Goal: Task Accomplishment & Management: Manage account settings

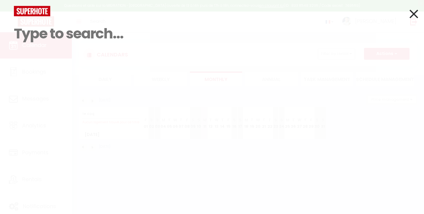
click at [412, 10] on icon at bounding box center [414, 14] width 9 height 15
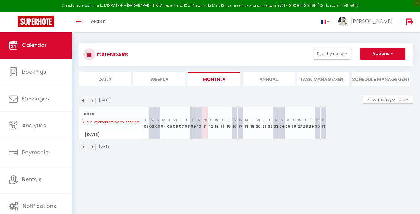
click at [104, 112] on input "le coq" at bounding box center [111, 114] width 57 height 11
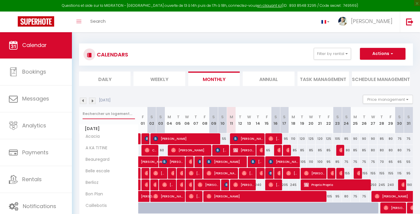
click at [114, 113] on input "text" at bounding box center [109, 114] width 52 height 11
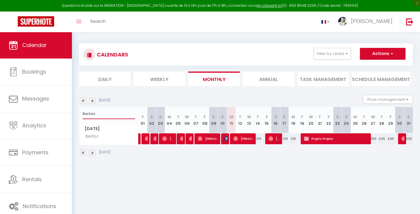
type input "Berlioz"
click at [241, 141] on span "[PERSON_NAME]" at bounding box center [243, 138] width 21 height 11
select select
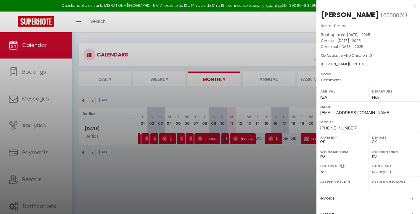
scroll to position [32, 0]
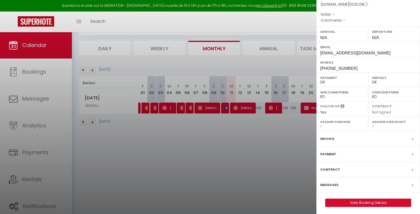
click at [373, 199] on link "View Booking Details" at bounding box center [367, 203] width 85 height 8
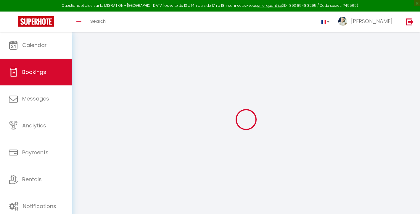
select select
checkbox input "false"
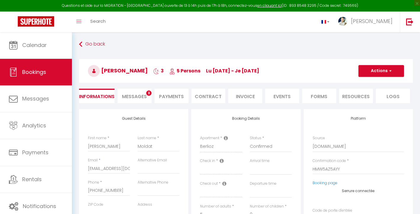
select select
checkbox input "false"
select select
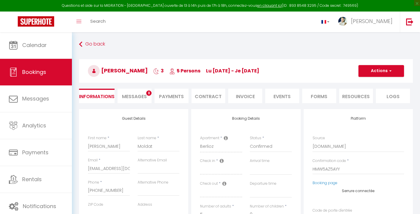
type input "80"
type input "49.01"
select select
checkbox input "false"
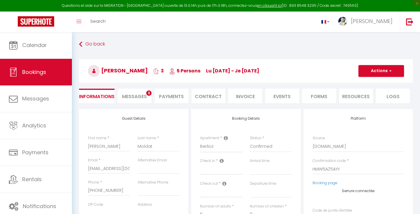
select select
checkbox input "false"
select select
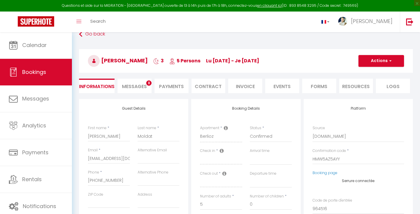
click at [140, 86] on span "Messages" at bounding box center [134, 86] width 25 height 7
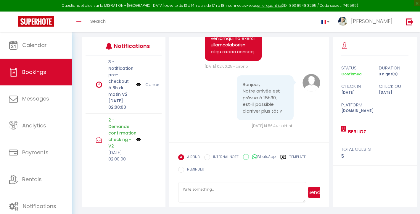
scroll to position [2626, 0]
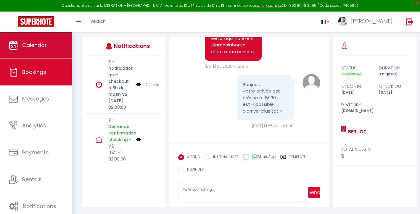
click at [60, 57] on link "Calendar" at bounding box center [36, 45] width 72 height 27
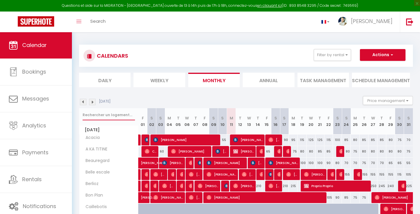
click at [117, 115] on input "text" at bounding box center [109, 115] width 52 height 11
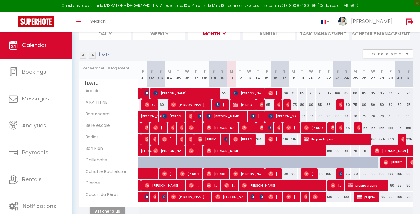
click at [113, 210] on button "Afficher plus" at bounding box center [108, 211] width 36 height 8
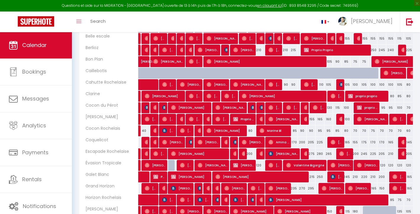
scroll to position [181, 0]
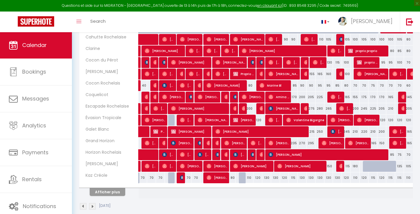
click at [112, 190] on button "Afficher plus" at bounding box center [108, 192] width 36 height 8
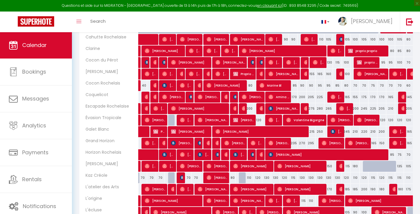
click at [234, 190] on img at bounding box center [235, 189] width 5 height 5
select select "OK"
select select "0"
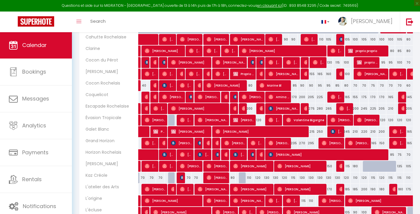
select select "1"
select select
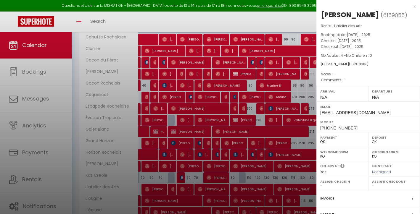
click at [234, 190] on div at bounding box center [210, 107] width 420 height 214
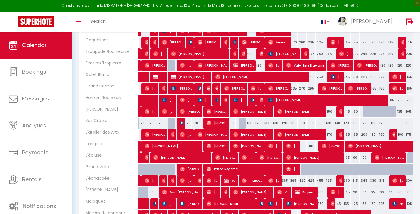
scroll to position [291, 0]
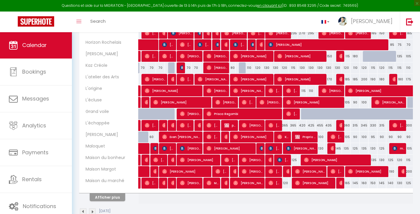
click at [105, 195] on button "Afficher plus" at bounding box center [108, 198] width 36 height 8
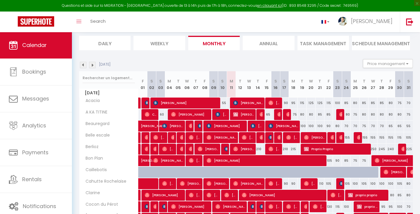
scroll to position [0, 0]
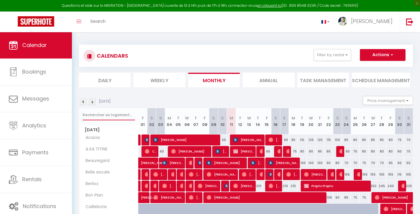
click at [97, 113] on input "text" at bounding box center [109, 115] width 52 height 11
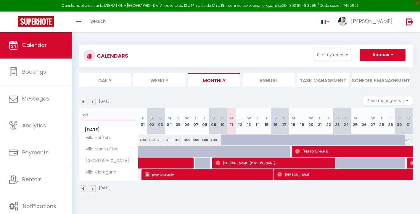
type input "vill"
click at [262, 141] on div at bounding box center [266, 140] width 9 height 11
type input "530"
type input "Ven 15 Août 2025"
type input "Sam 16 Août 2025"
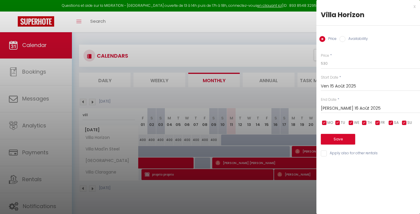
click at [270, 109] on div at bounding box center [210, 107] width 420 height 214
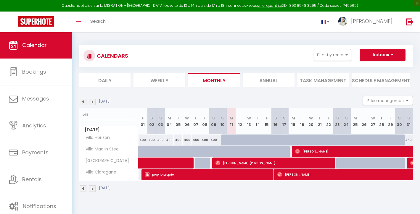
click at [100, 113] on input "vill" at bounding box center [109, 115] width 52 height 11
click at [100, 112] on input "vill" at bounding box center [109, 115] width 52 height 11
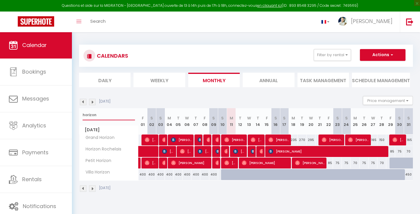
type input "horizon"
click at [262, 141] on span "Christelle Montauban" at bounding box center [257, 139] width 12 height 11
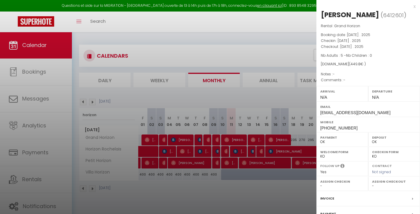
click at [289, 122] on div at bounding box center [210, 107] width 420 height 214
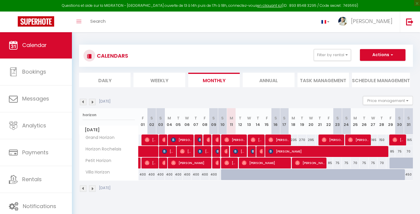
click at [284, 137] on span "Fatoumata Diallo" at bounding box center [278, 139] width 21 height 11
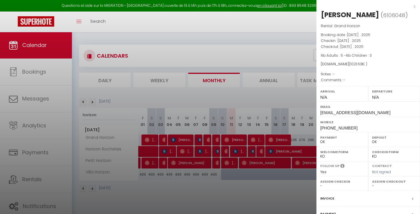
click at [277, 107] on div at bounding box center [210, 107] width 420 height 214
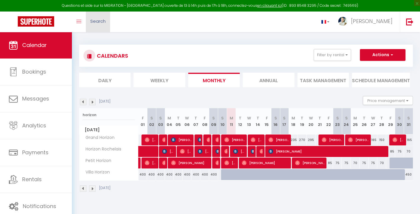
click at [93, 17] on link "Search" at bounding box center [98, 22] width 24 height 21
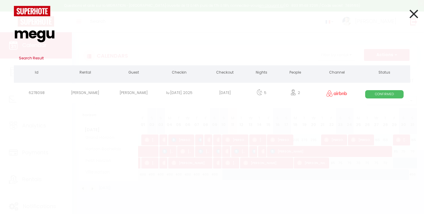
type input "megu"
click at [125, 90] on div "Nelly Meguere" at bounding box center [134, 93] width 46 height 19
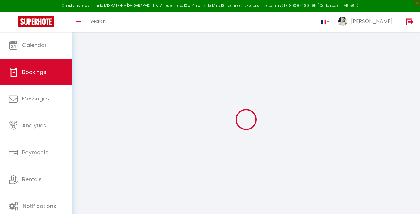
select select
checkbox input "false"
select select
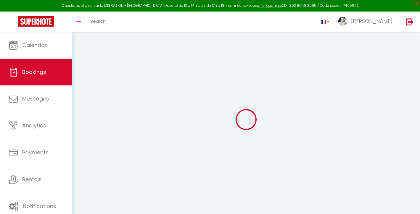
select select
checkbox input "false"
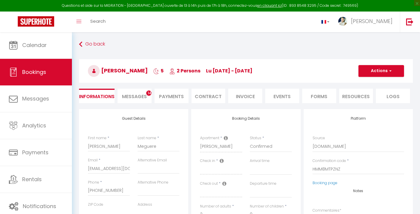
select select
checkbox input "false"
select select
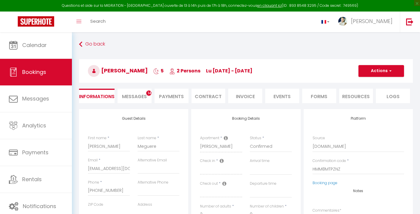
type input "55"
type input "17.6"
select select
checkbox input "false"
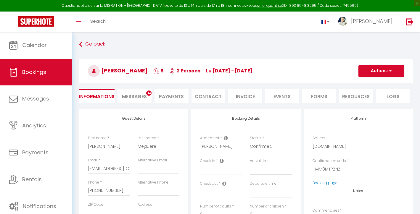
select select
checkbox input "false"
select select
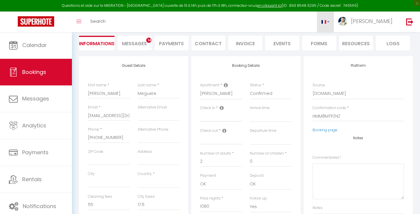
click at [334, 24] on link at bounding box center [325, 22] width 17 height 21
click at [326, 21] on span at bounding box center [323, 22] width 5 height 4
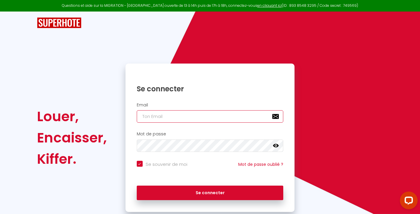
type input "[EMAIL_ADDRESS][DOMAIN_NAME]"
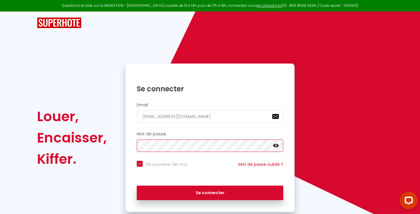
click at [210, 192] on button "Se connecter" at bounding box center [210, 193] width 147 height 15
checkbox input "true"
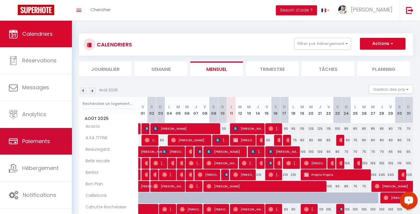
scroll to position [63, 0]
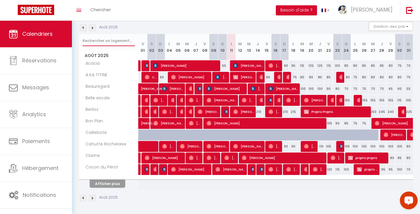
click at [97, 40] on input "text" at bounding box center [109, 41] width 52 height 11
type input "m"
select select
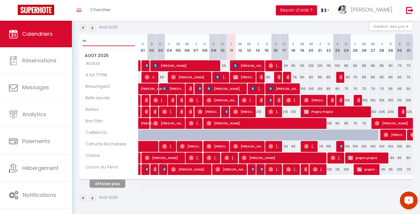
select select
type input "ma"
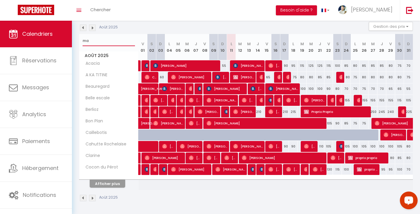
select select
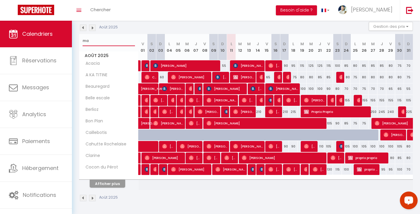
select select
type input "mar"
select select
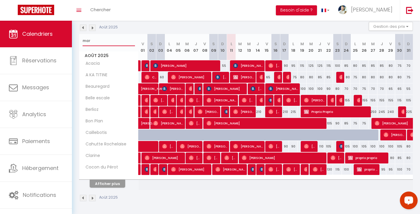
select select
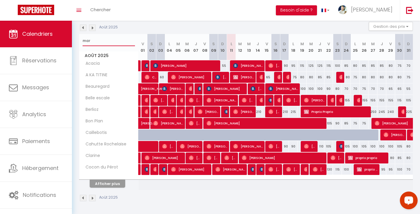
type input "marg"
select select
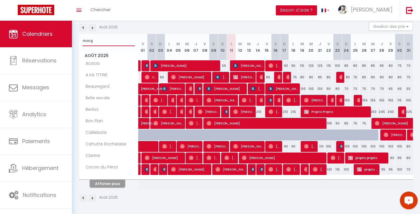
select select
type input "margo"
select select
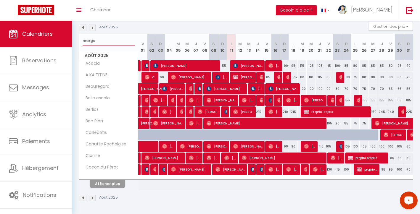
select select
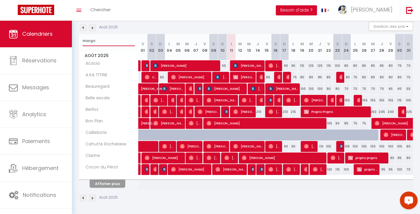
select select
type input "[PERSON_NAME]"
select select
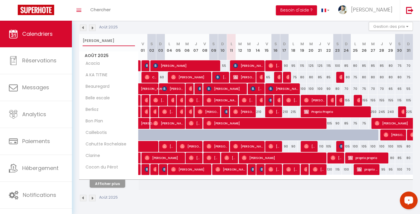
select select
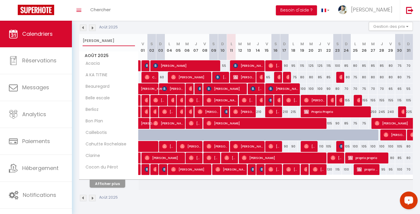
select select
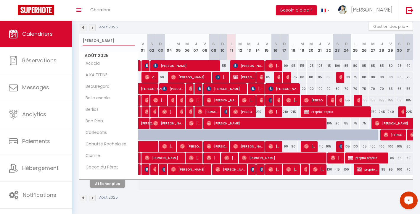
select select
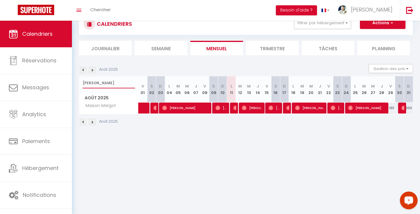
type input "[PERSON_NAME]"
click at [220, 107] on span "[PERSON_NAME]" at bounding box center [221, 107] width 12 height 11
select select "OK"
select select "0"
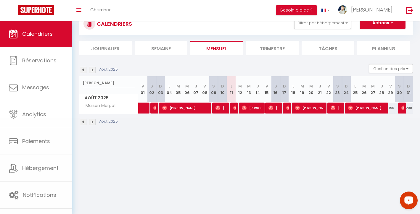
select select "0"
select select "1"
select select
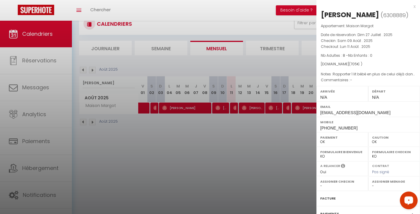
scroll to position [10, 0]
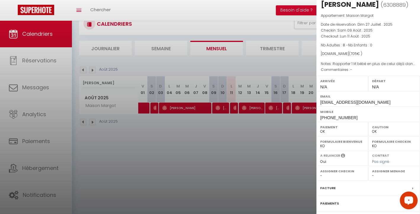
select select "41844"
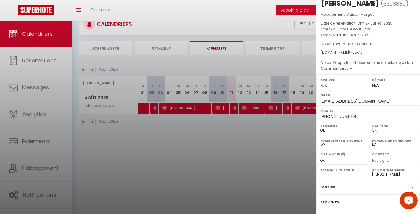
scroll to position [60, 0]
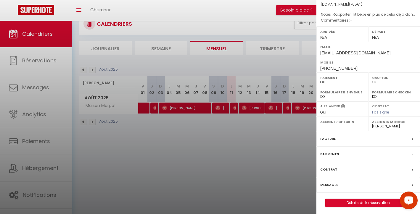
click at [353, 200] on link "Détails de la réservation" at bounding box center [367, 203] width 85 height 8
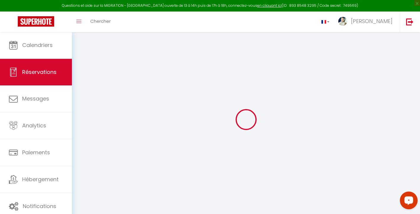
select select
checkbox input "false"
type textarea "Rapporter 1 lit bébé en plus de celui déjà dans la logement."
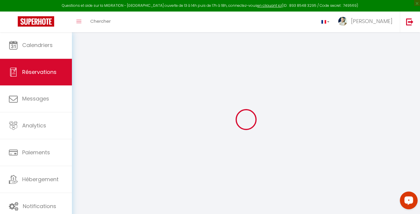
select select
type input "110"
select select
checkbox input "false"
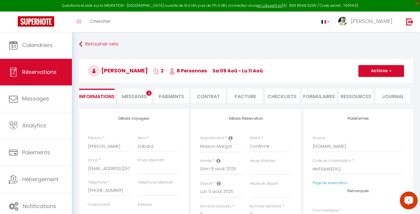
select select
checkbox input "false"
select select
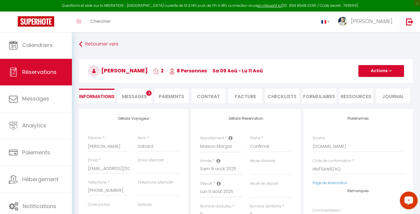
select select
checkbox input "false"
click at [247, 97] on li "Facture" at bounding box center [245, 96] width 34 height 14
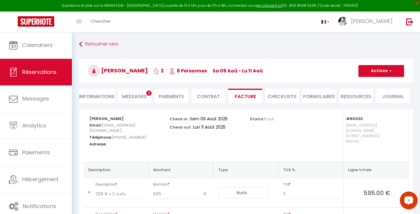
click at [381, 73] on button "Actions" at bounding box center [381, 71] width 46 height 12
click at [371, 100] on link "Envoyer la facture" at bounding box center [377, 100] width 50 height 8
type input "[EMAIL_ADDRESS][DOMAIN_NAME]"
type input "Your invoice 6308889 - Maison Margot"
type textarea "Hi, Here is the link to download your invoice: [URL][DOMAIN_NAME] Reservation d…"
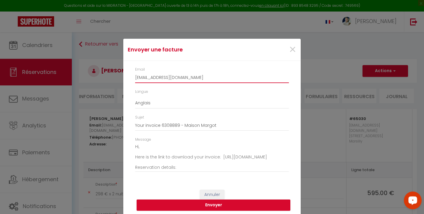
click at [181, 79] on input "[EMAIL_ADDRESS][DOMAIN_NAME]" at bounding box center [212, 77] width 154 height 11
paste input "[EMAIL_ADDRESS][DOMAIN_NAME]"
type input "[EMAIL_ADDRESS][DOMAIN_NAME]"
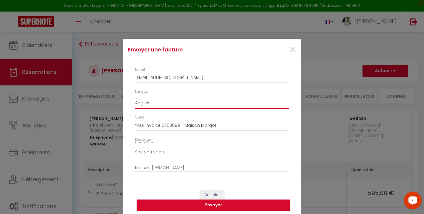
select select "fr"
type input "Votre facture 6308889 - Maison [PERSON_NAME]"
type textarea "Bonjour, Voici le lien pour télécharger votre facture : [URL][DOMAIN_NAME] Déta…"
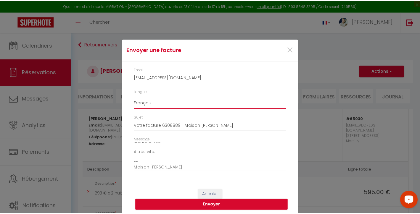
scroll to position [2, 0]
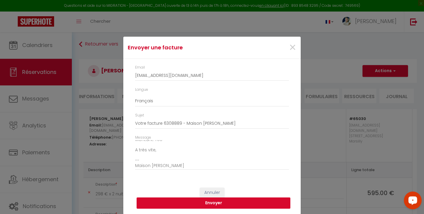
click at [207, 201] on button "Envoyer" at bounding box center [214, 203] width 154 height 11
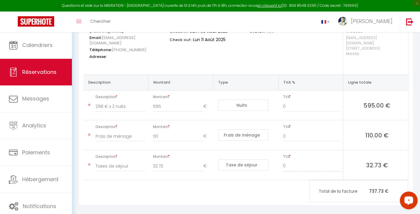
scroll to position [0, 0]
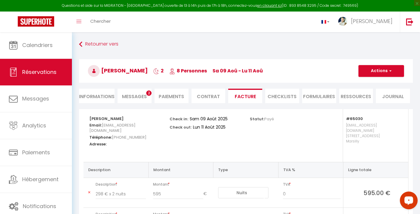
click at [379, 70] on button "Actions" at bounding box center [381, 71] width 46 height 12
click at [375, 91] on link "Aperçu et éditer" at bounding box center [377, 92] width 50 height 8
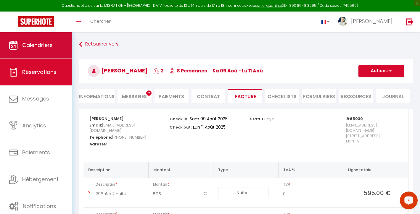
click at [33, 51] on link "Calendriers" at bounding box center [36, 45] width 72 height 27
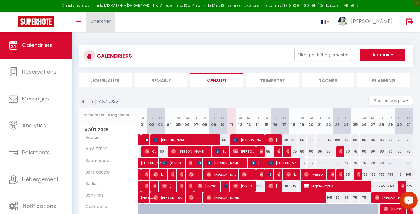
click at [96, 17] on link "Chercher" at bounding box center [100, 22] width 29 height 21
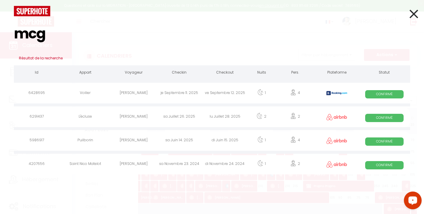
type input "mcg"
click at [124, 91] on div "[PERSON_NAME]" at bounding box center [134, 93] width 46 height 19
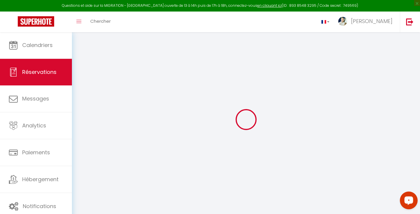
type input "[PERSON_NAME]"
type input "McGeever"
type input "[EMAIL_ADDRESS][DOMAIN_NAME]"
type input "[PHONE_NUMBER]"
select select "FR"
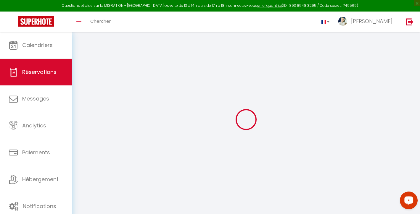
type input "75.24"
type input "6.43"
select select "57673"
select select "1"
select select
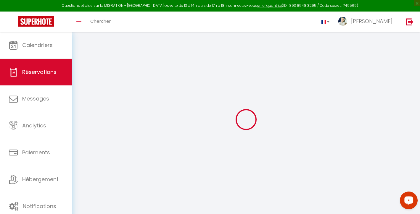
select select
type input "4"
select select "12"
select select
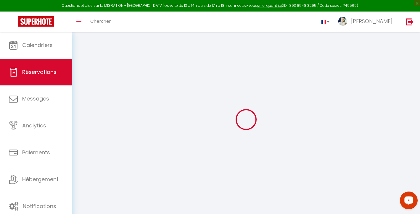
type input "327.6"
checkbox input "false"
select select "2"
type input "115"
type input "0"
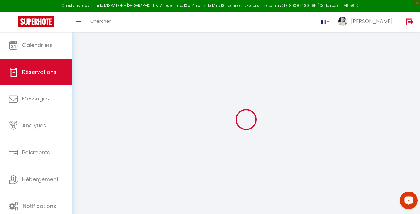
type input "0"
select select
select select "14"
checkbox input "false"
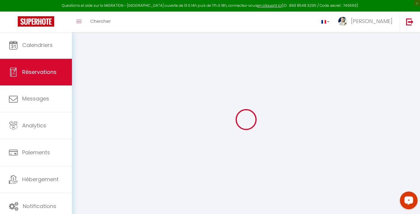
select select
checkbox input "false"
select select
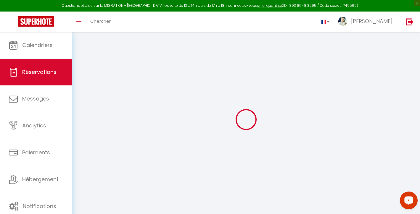
checkbox input "false"
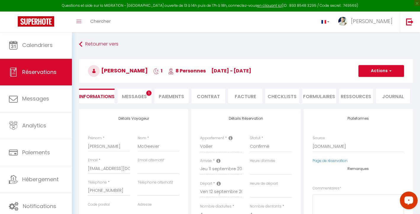
select select
checkbox input "false"
type textarea "** THIS RESERVATION HAS BEEN PRE-PAID ** Reservation has a cancellation grace p…"
type input "115"
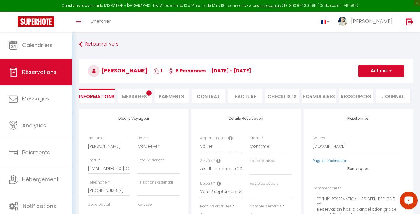
type input "16.38"
select select
checkbox input "false"
select select
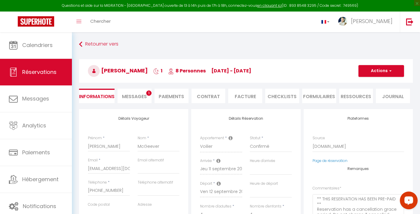
select select
click at [132, 99] on span "Messages" at bounding box center [134, 96] width 25 height 7
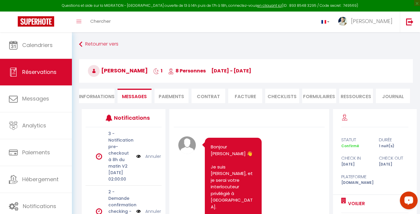
scroll to position [13, 0]
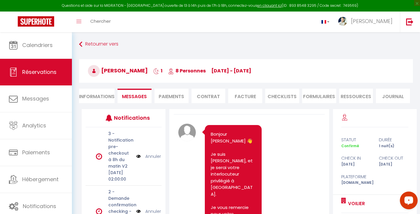
click at [90, 100] on li "Informations" at bounding box center [97, 96] width 36 height 14
select select
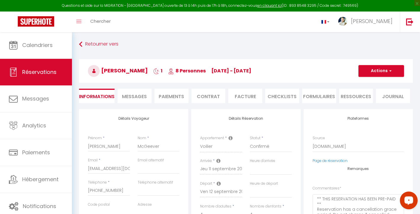
click at [141, 100] on li "Messages" at bounding box center [134, 96] width 34 height 14
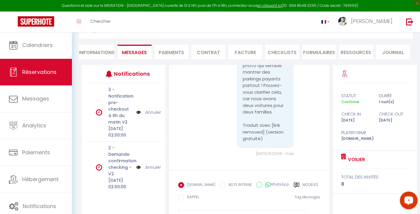
scroll to position [52, 0]
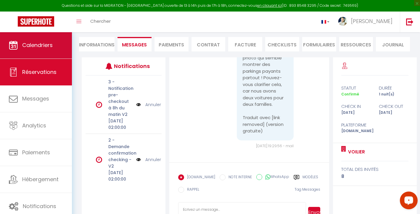
click at [32, 42] on span "Calendriers" at bounding box center [37, 44] width 30 height 7
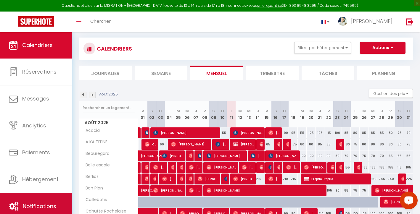
scroll to position [17, 0]
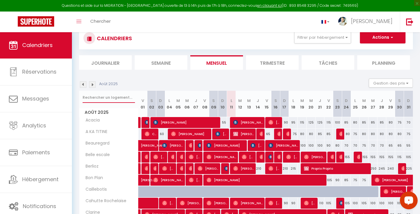
click at [103, 95] on input "text" at bounding box center [109, 97] width 52 height 11
type input "villa"
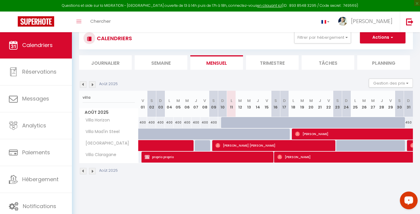
click at [93, 83] on img at bounding box center [92, 84] width 7 height 7
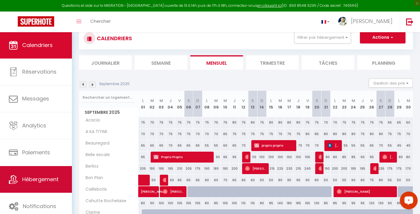
click at [30, 185] on link "Hébergement" at bounding box center [36, 179] width 72 height 27
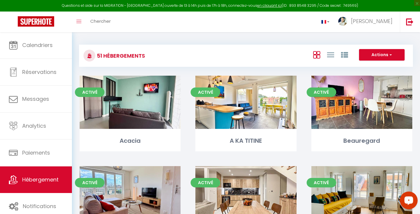
click at [339, 54] on div at bounding box center [330, 54] width 41 height 11
click at [344, 55] on icon at bounding box center [344, 54] width 7 height 7
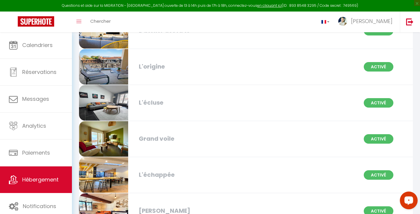
scroll to position [784, 0]
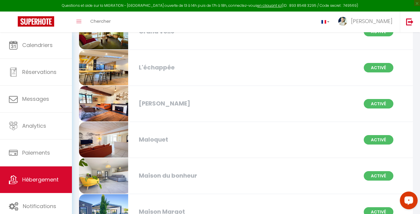
click at [156, 99] on div "[PERSON_NAME]" at bounding box center [189, 103] width 106 height 9
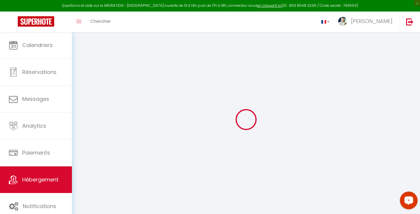
select select "16:00"
select select "23:45"
select select "11:00"
select select "30"
select select "120"
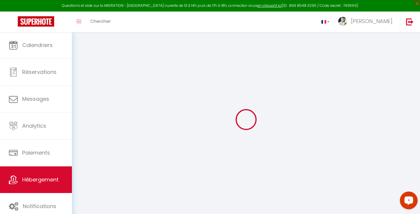
select select
checkbox input "false"
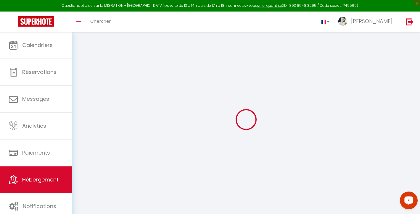
select select
checkbox input "false"
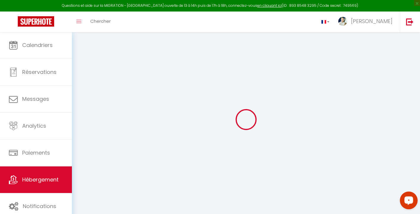
select select
checkbox input "false"
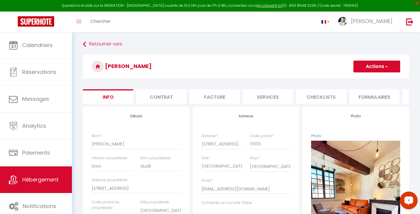
click at [308, 96] on li "Checklists" at bounding box center [321, 96] width 50 height 14
select select
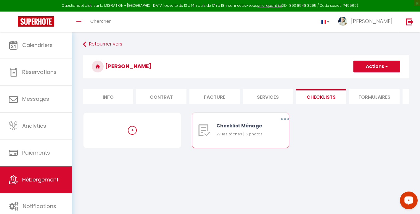
click at [281, 124] on button "button" at bounding box center [285, 119] width 17 height 9
click at [272, 138] on link "Editer" at bounding box center [270, 133] width 44 height 10
type input "Checklist Ménage"
type input "[STREET_ADDRESS] | | clé à prendre au local"
select select
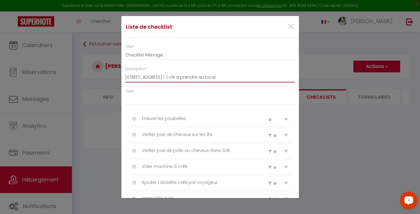
click at [202, 76] on input "[STREET_ADDRESS] | | clé à prendre au local" at bounding box center [210, 77] width 170 height 11
click at [270, 76] on input "[STREET_ADDRESS] | 2 ème étage porte droite | clé à prendre au local" at bounding box center [210, 77] width 170 height 11
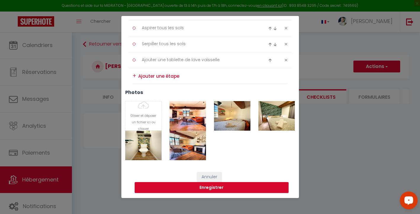
scroll to position [32, 0]
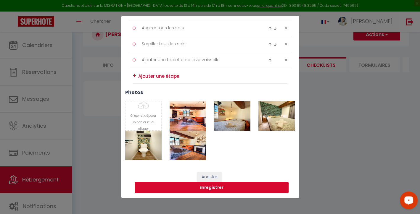
type input "[STREET_ADDRESS] | 2 ème étage porte droite | clé à prendre au local ou au sain…"
click at [230, 187] on button "Enregistrer" at bounding box center [212, 187] width 154 height 11
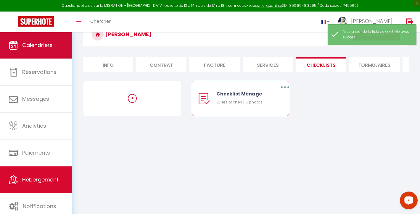
click at [51, 49] on link "Calendriers" at bounding box center [36, 45] width 72 height 27
